Goal: Task Accomplishment & Management: Use online tool/utility

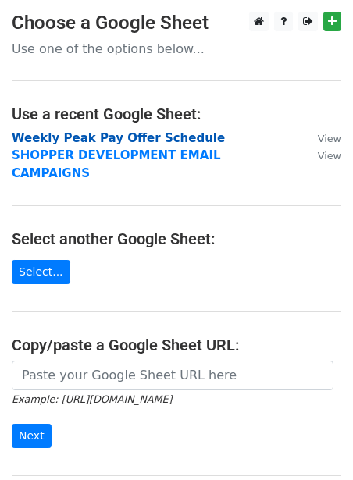
click at [78, 141] on strong "Weekly Peak Pay Offer Schedule" at bounding box center [118, 138] width 213 height 14
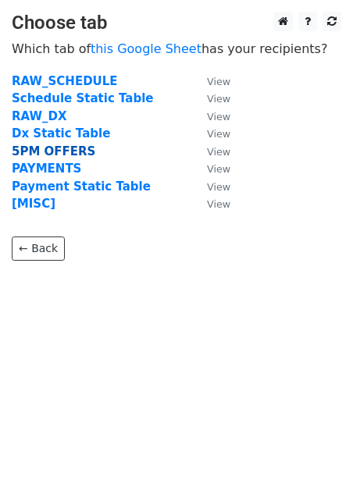
click at [54, 149] on strong "5PM OFFERS" at bounding box center [54, 152] width 84 height 14
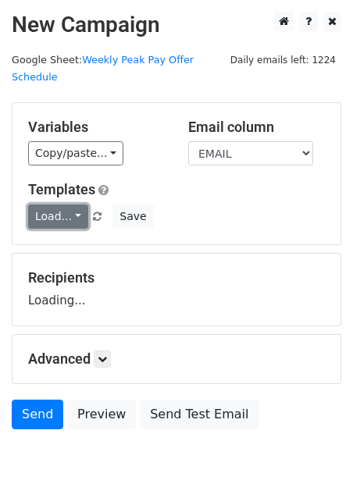
click at [45, 207] on link "Load..." at bounding box center [58, 217] width 60 height 24
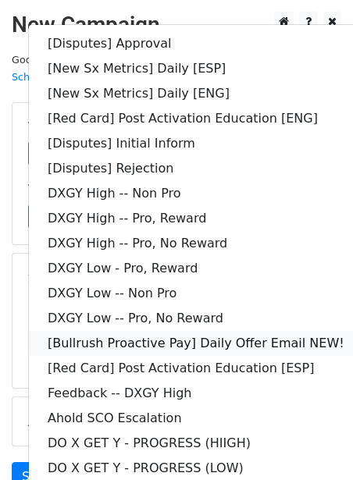
click at [104, 331] on link "[Bullrush Proactive Pay] Daily Offer Email NEW!" at bounding box center [196, 343] width 334 height 25
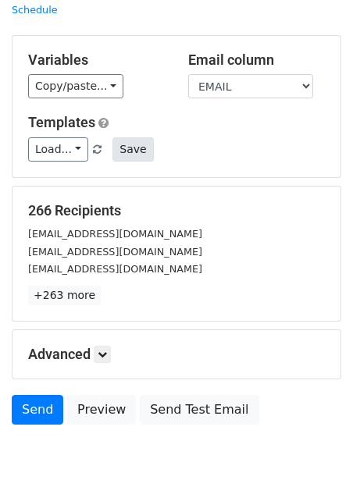
scroll to position [127, 0]
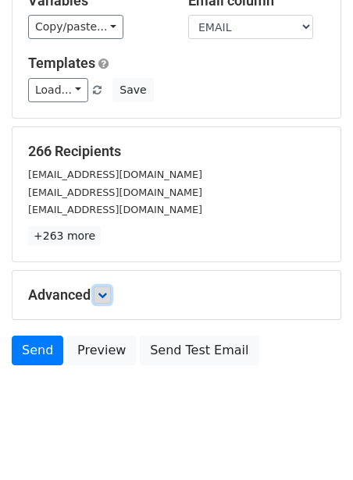
click at [103, 287] on link at bounding box center [102, 295] width 17 height 17
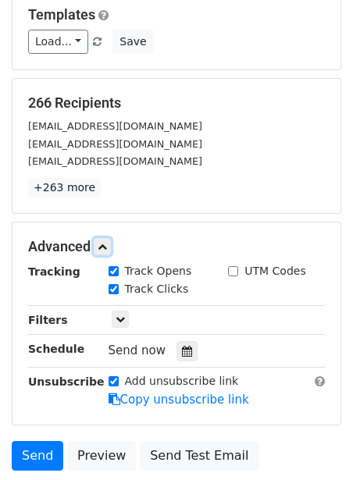
scroll to position [176, 0]
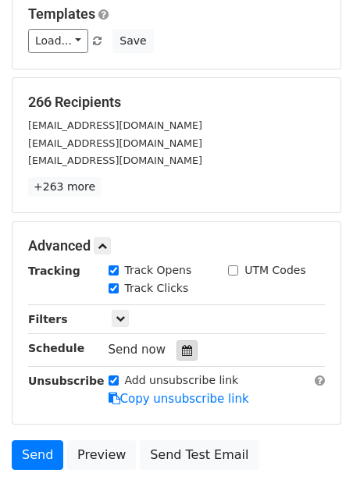
click at [182, 345] on icon at bounding box center [187, 350] width 10 height 11
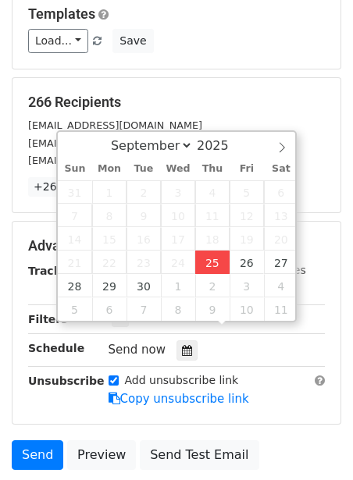
type input "2025-09-25 12:00"
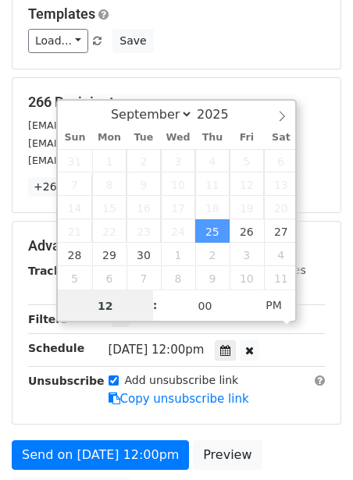
scroll to position [1, 0]
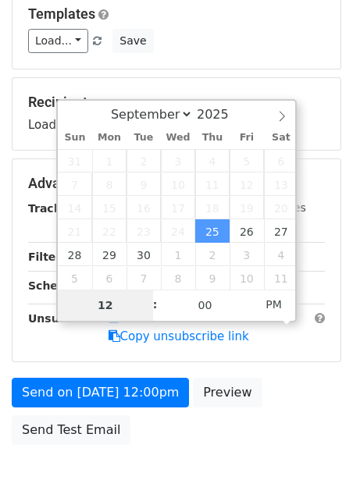
type input "2"
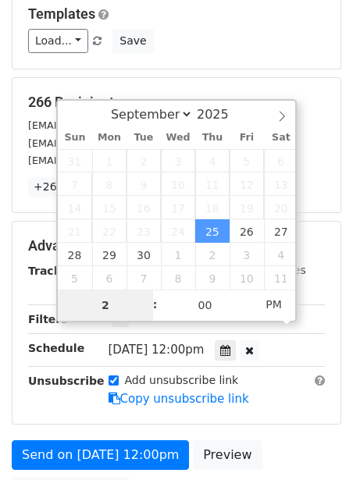
type input "2025-09-25 14:00"
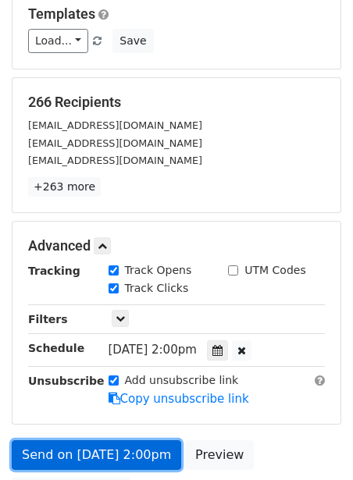
click at [43, 441] on link "Send on Sep 25 at 2:00pm" at bounding box center [97, 456] width 170 height 30
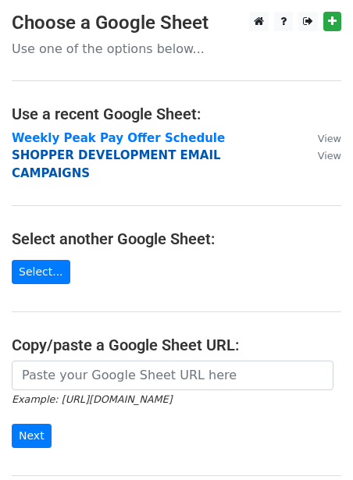
click at [74, 158] on strong "SHOPPER DEVELOPMENT EMAIL CAMPAIGNS" at bounding box center [116, 164] width 209 height 32
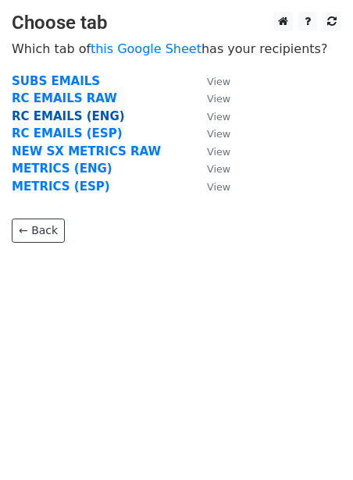
click at [75, 113] on strong "RC EMAILS (ENG)" at bounding box center [68, 116] width 113 height 14
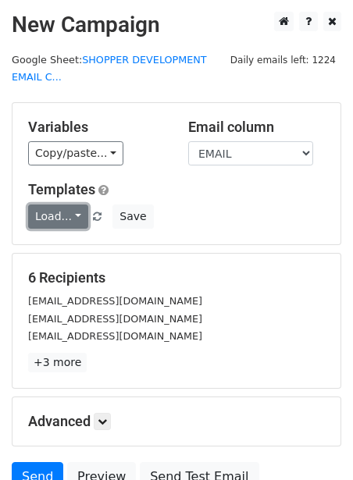
click at [59, 210] on link "Load..." at bounding box center [58, 217] width 60 height 24
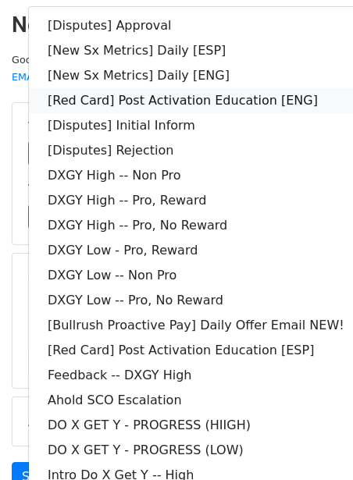
click at [139, 103] on link "[Red Card] Post Activation Education [ENG]" at bounding box center [196, 100] width 334 height 25
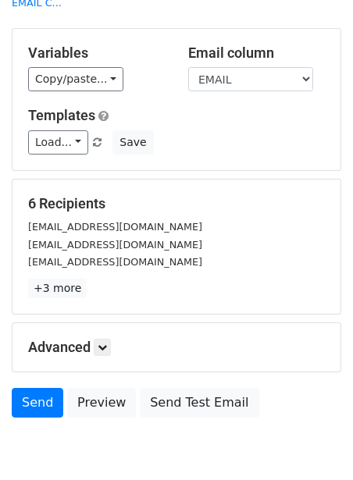
scroll to position [80, 0]
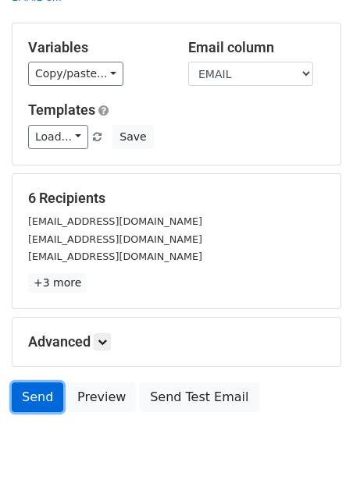
click at [33, 398] on link "Send" at bounding box center [38, 398] width 52 height 30
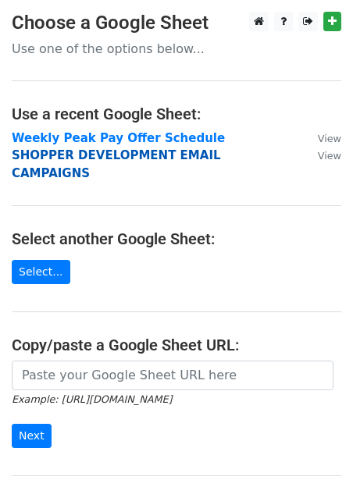
click at [118, 157] on strong "SHOPPER DEVELOPMENT EMAIL CAMPAIGNS" at bounding box center [116, 164] width 209 height 32
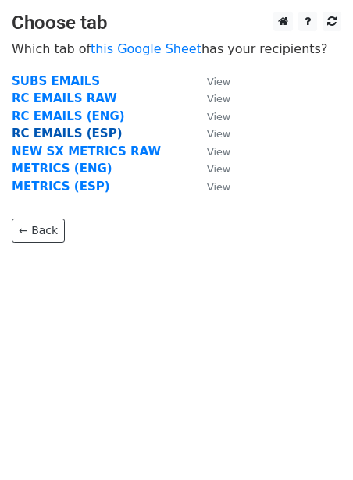
click at [55, 134] on strong "RC EMAILS (ESP)" at bounding box center [67, 134] width 110 height 14
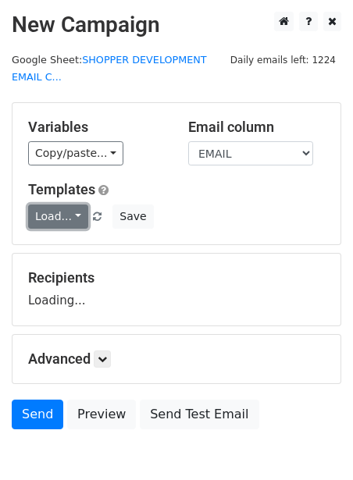
click at [33, 211] on link "Load..." at bounding box center [58, 217] width 60 height 24
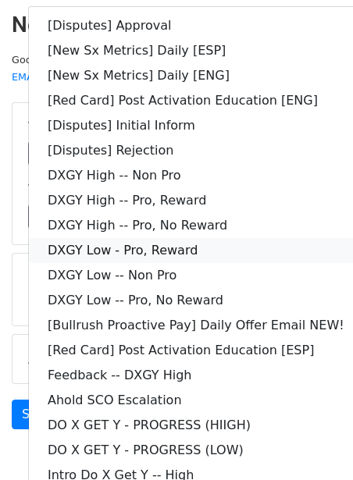
scroll to position [81, 0]
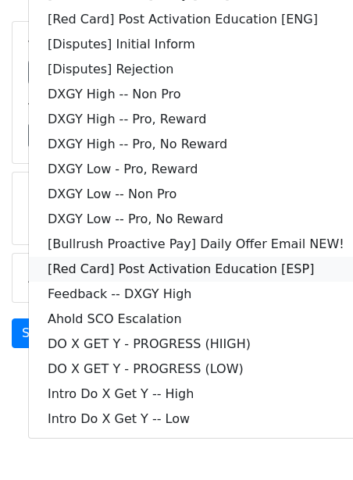
click at [88, 270] on link "[Red Card] Post Activation Education [ESP]" at bounding box center [196, 269] width 334 height 25
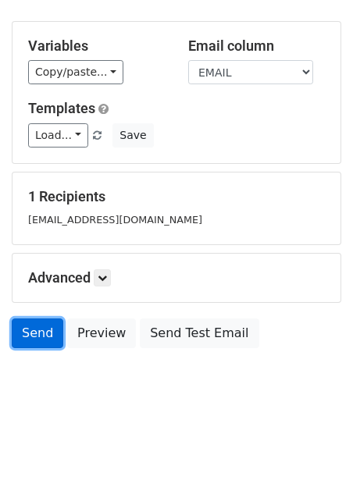
click at [41, 338] on link "Send" at bounding box center [38, 334] width 52 height 30
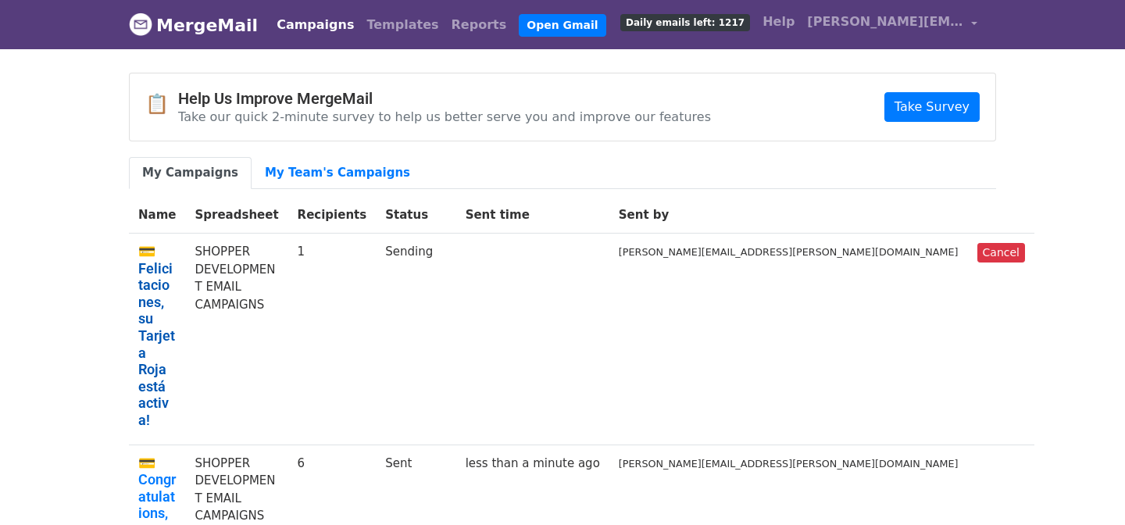
click at [176, 252] on link "💳 Felicitaciones, su Tarjeta Roja está activa!" at bounding box center [157, 336] width 38 height 186
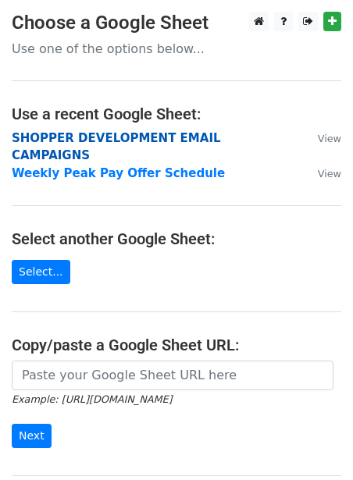
click at [165, 137] on strong "SHOPPER DEVELOPMENT EMAIL CAMPAIGNS" at bounding box center [116, 147] width 209 height 32
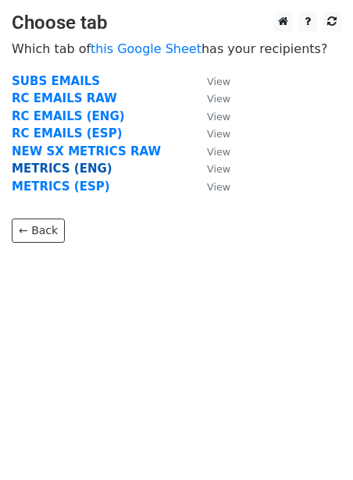
click at [47, 167] on strong "METRICS (ENG)" at bounding box center [62, 169] width 101 height 14
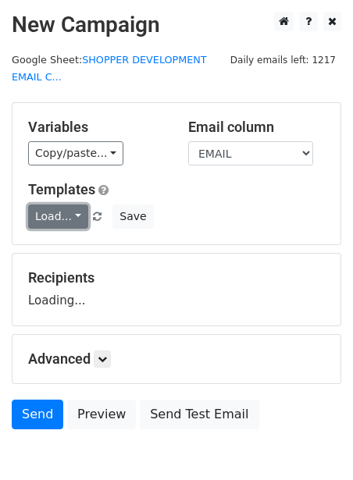
click at [37, 210] on link "Load..." at bounding box center [58, 217] width 60 height 24
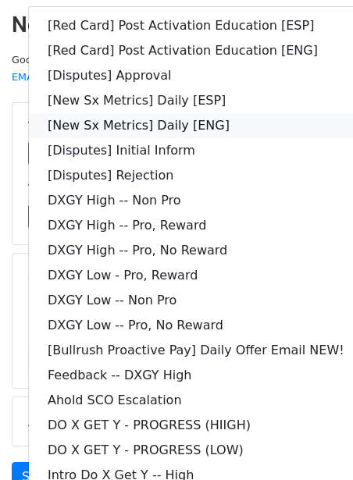
click at [135, 120] on link "[New Sx Metrics] Daily [ENG]" at bounding box center [196, 125] width 334 height 25
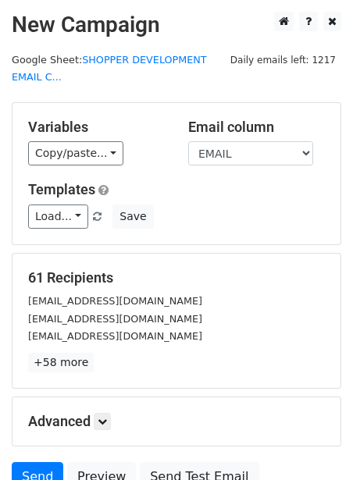
scroll to position [144, 0]
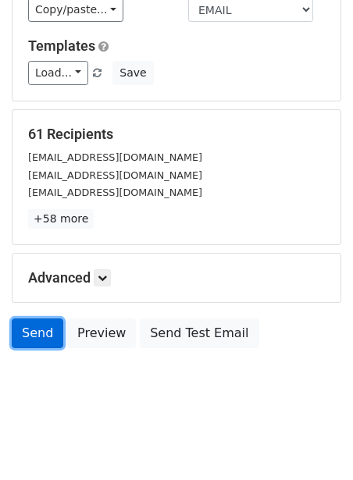
click at [30, 326] on link "Send" at bounding box center [38, 334] width 52 height 30
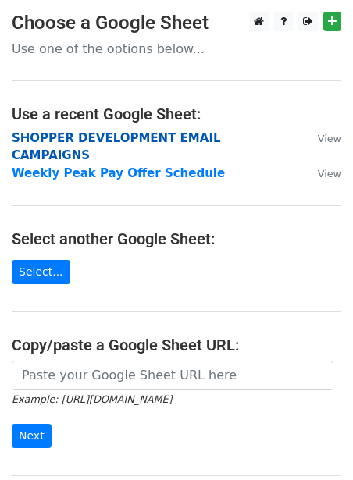
click at [184, 137] on strong "SHOPPER DEVELOPMENT EMAIL CAMPAIGNS" at bounding box center [116, 147] width 209 height 32
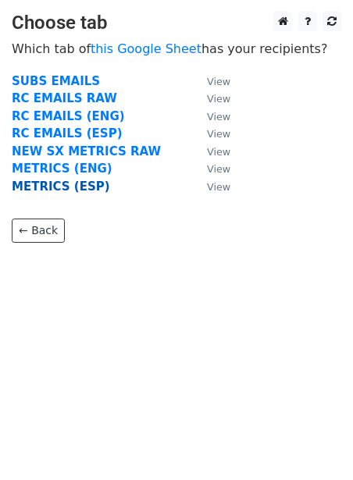
click at [73, 188] on strong "METRICS (ESP)" at bounding box center [61, 187] width 98 height 14
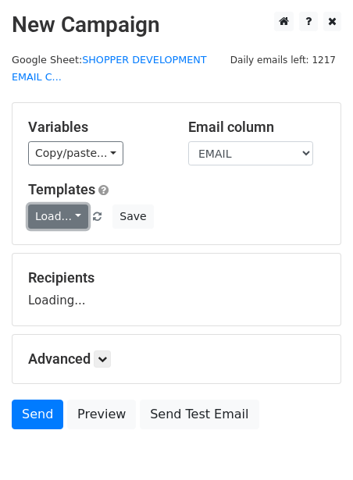
click at [64, 215] on link "Load..." at bounding box center [58, 217] width 60 height 24
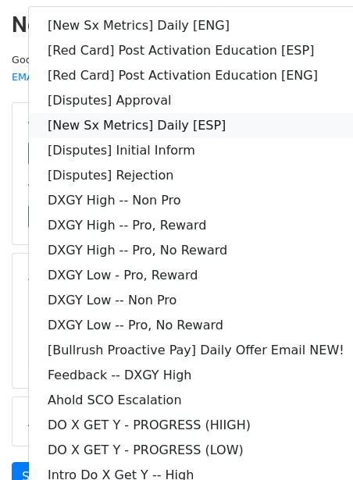
click at [113, 123] on link "[New Sx Metrics] Daily [ESP]" at bounding box center [196, 125] width 334 height 25
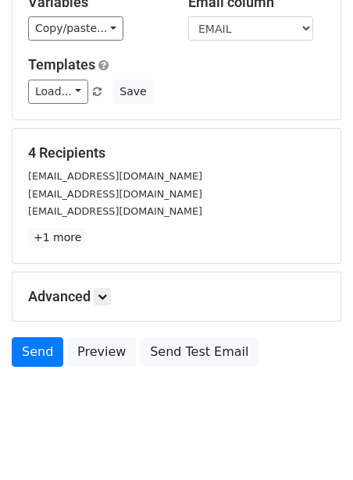
scroll to position [144, 0]
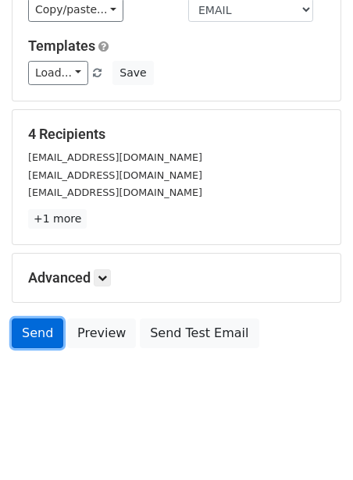
click at [30, 327] on link "Send" at bounding box center [38, 334] width 52 height 30
